Goal: Task Accomplishment & Management: Use online tool/utility

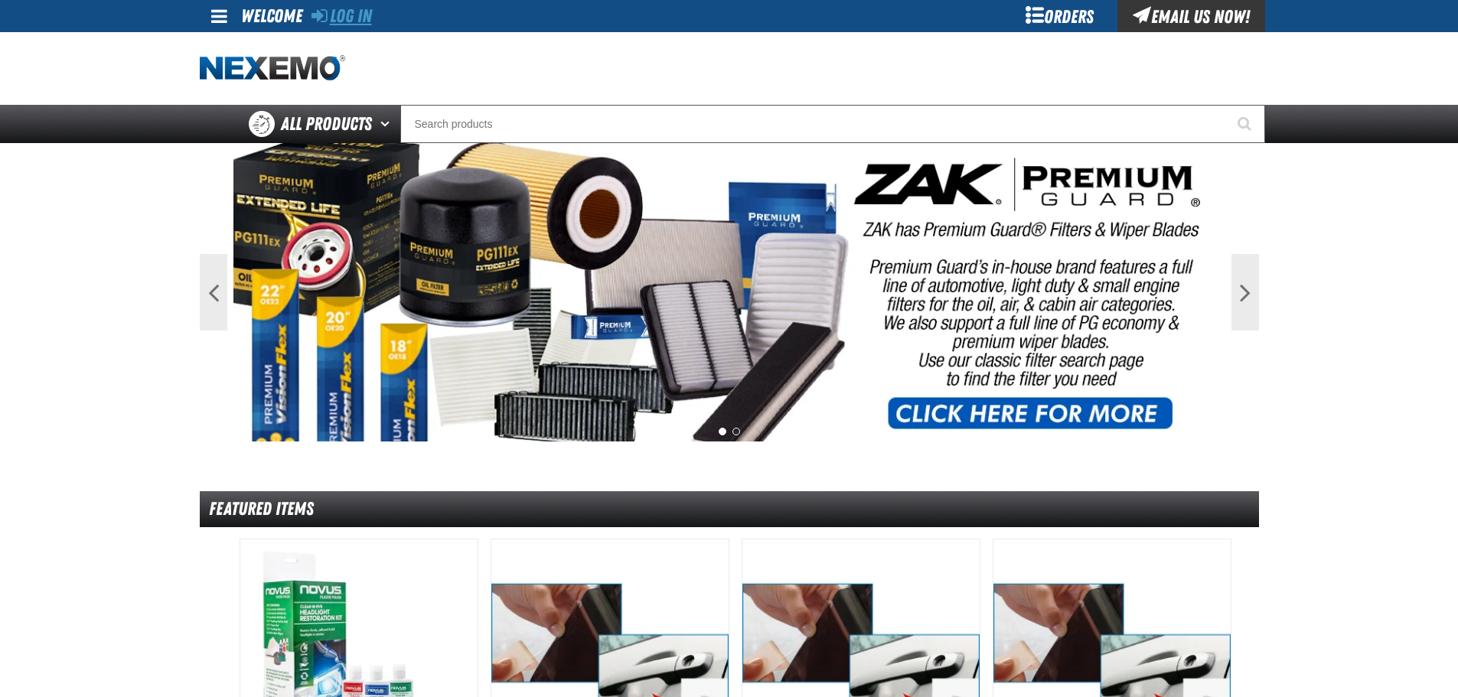
click at [350, 15] on link "Log In" at bounding box center [341, 15] width 60 height 21
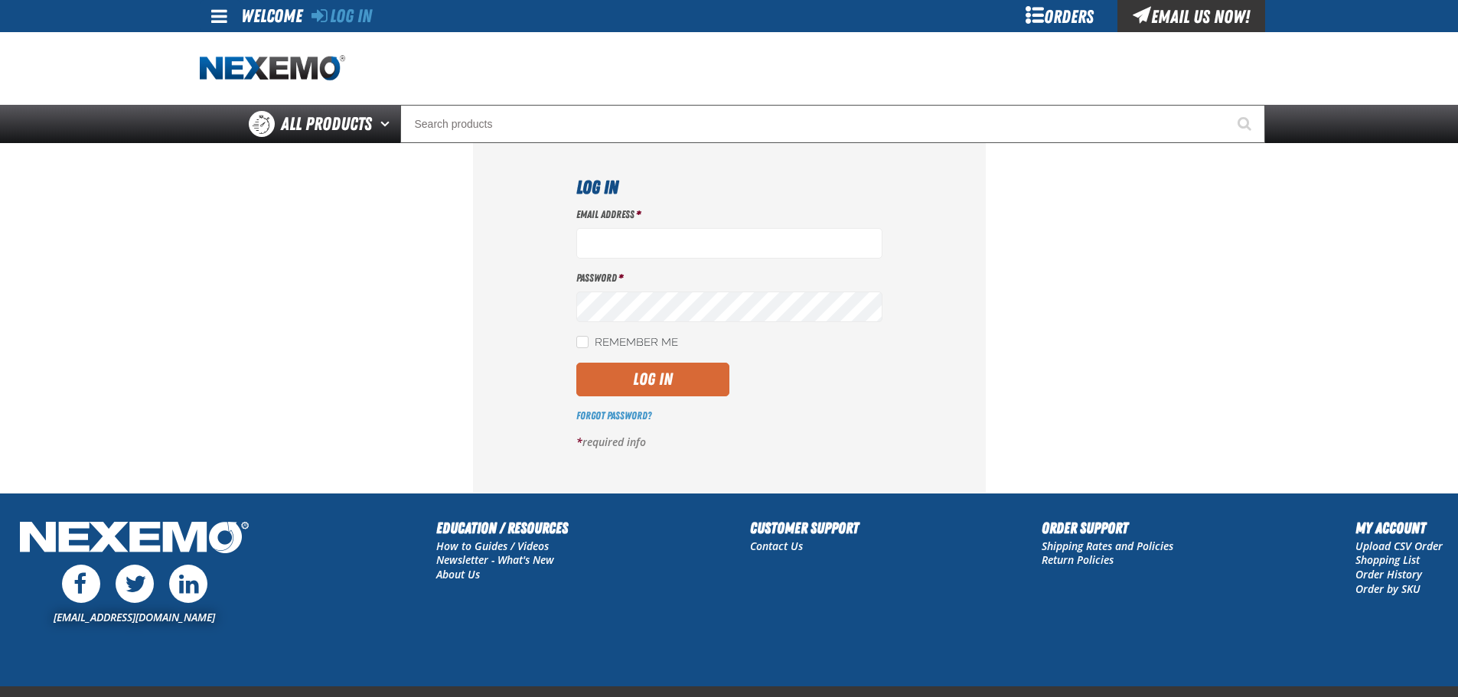
type input "[EMAIL_ADDRESS][DOMAIN_NAME]"
click at [696, 392] on button "Log In" at bounding box center [652, 380] width 153 height 34
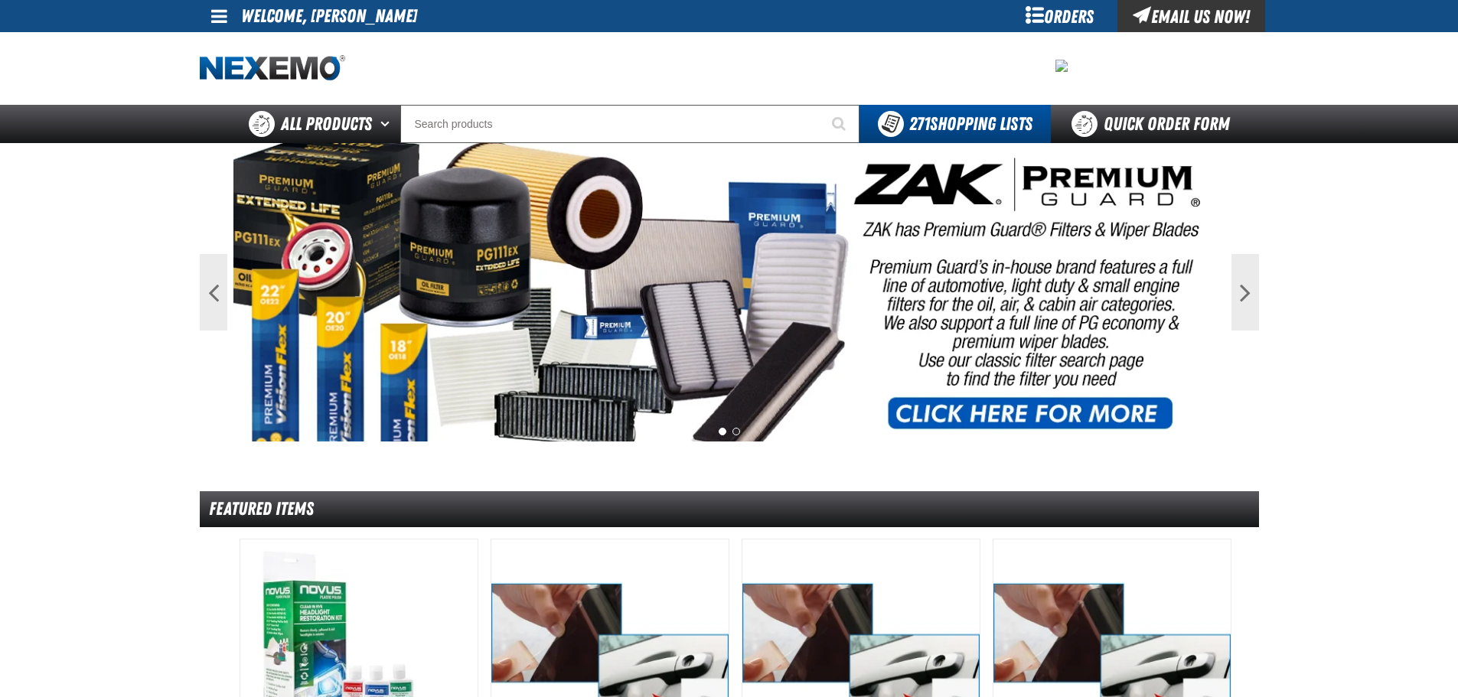
drag, startPoint x: 585, startPoint y: 87, endPoint x: 634, endPoint y: 104, distance: 51.8
click at [585, 87] on div at bounding box center [729, 68] width 1059 height 73
click at [1109, 112] on link "Quick Order Form" at bounding box center [1154, 124] width 207 height 38
